Goal: Task Accomplishment & Management: Use online tool/utility

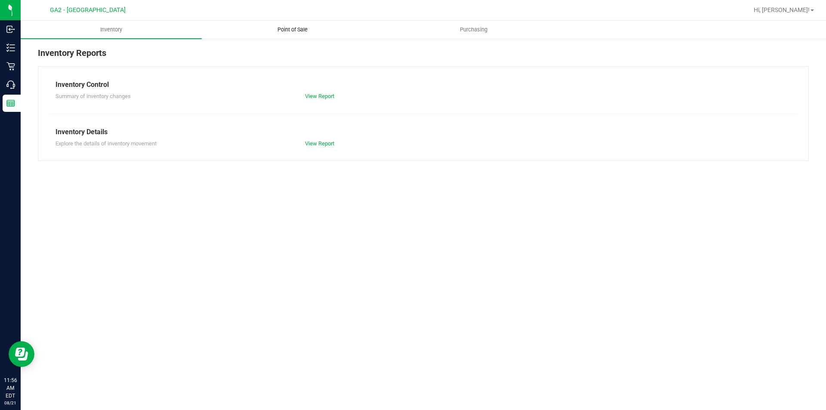
click at [303, 27] on span "Point of Sale" at bounding box center [292, 30] width 53 height 8
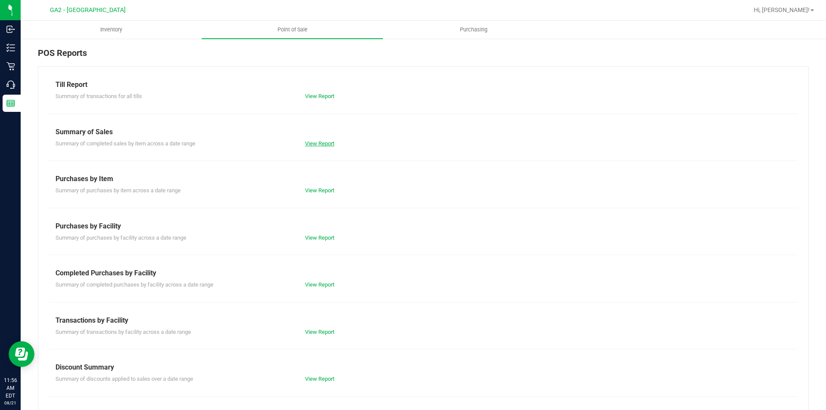
click at [313, 144] on link "View Report" at bounding box center [319, 143] width 29 height 6
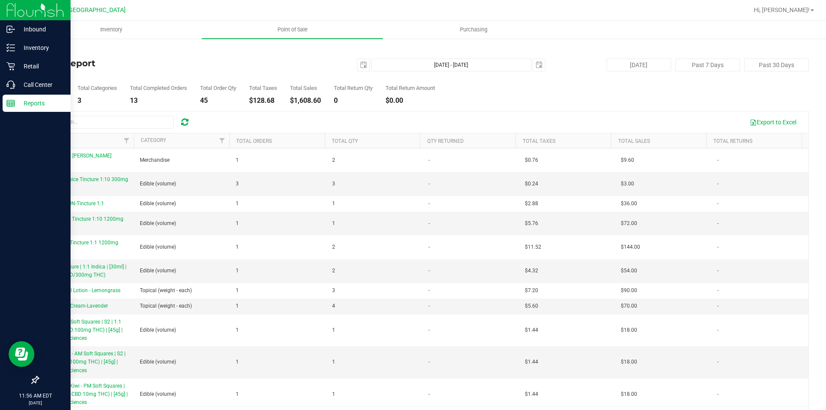
click at [13, 106] on rect at bounding box center [11, 103] width 8 height 6
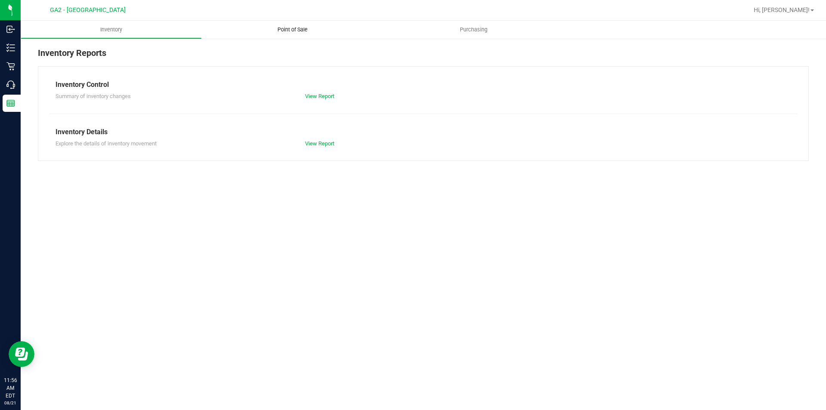
click at [283, 31] on span "Point of Sale" at bounding box center [292, 30] width 53 height 8
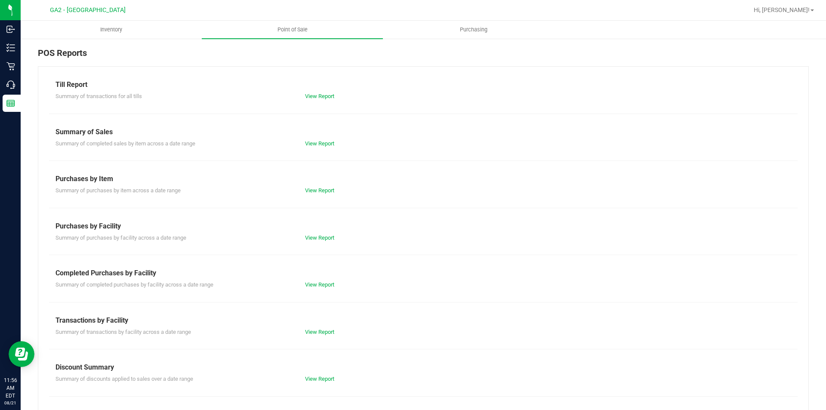
click at [325, 148] on div "Till Report Summary of transactions for all tills View Report Summary of Sales …" at bounding box center [423, 254] width 771 height 377
click at [325, 145] on link "View Report" at bounding box center [319, 143] width 29 height 6
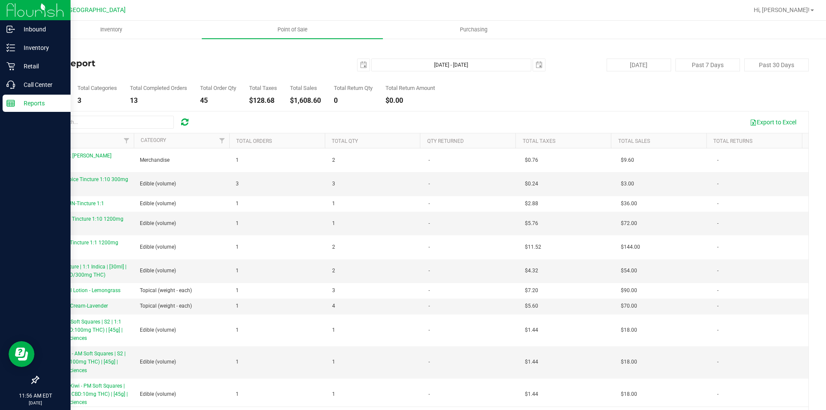
click at [16, 99] on p "Reports" at bounding box center [41, 103] width 52 height 10
